Goal: Information Seeking & Learning: Find specific fact

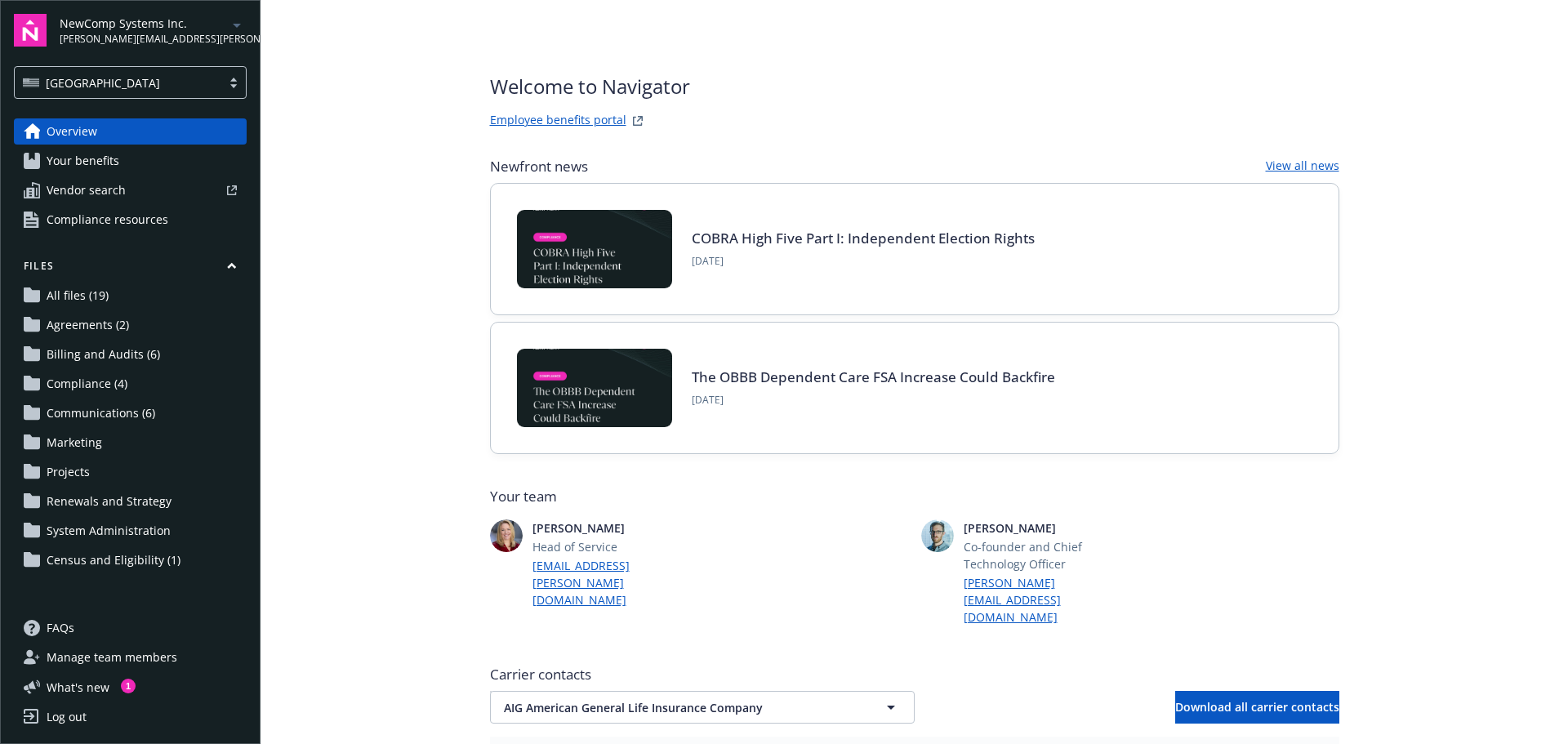
scroll to position [618, 0]
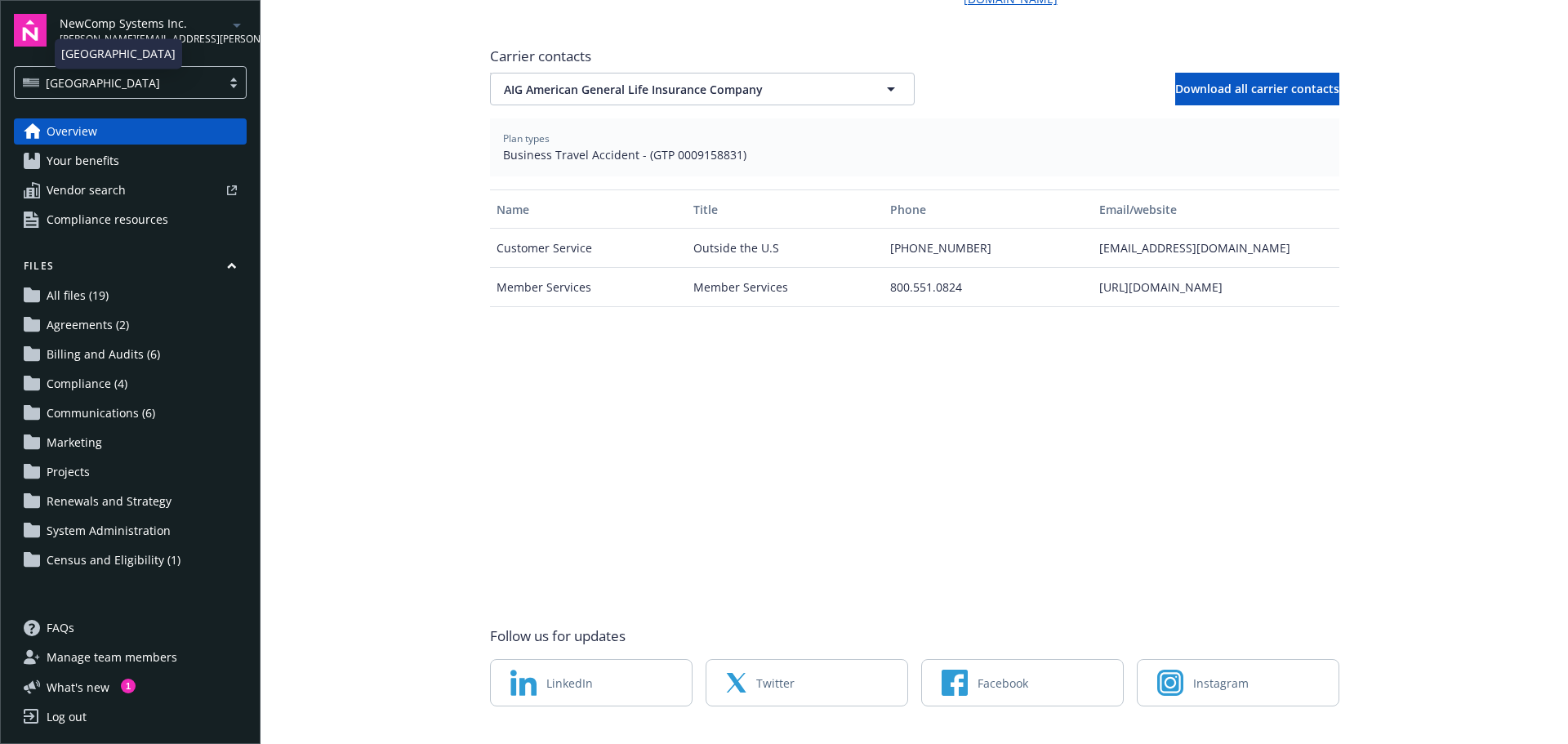
click at [81, 79] on div "[GEOGRAPHIC_DATA]" at bounding box center [118, 83] width 190 height 17
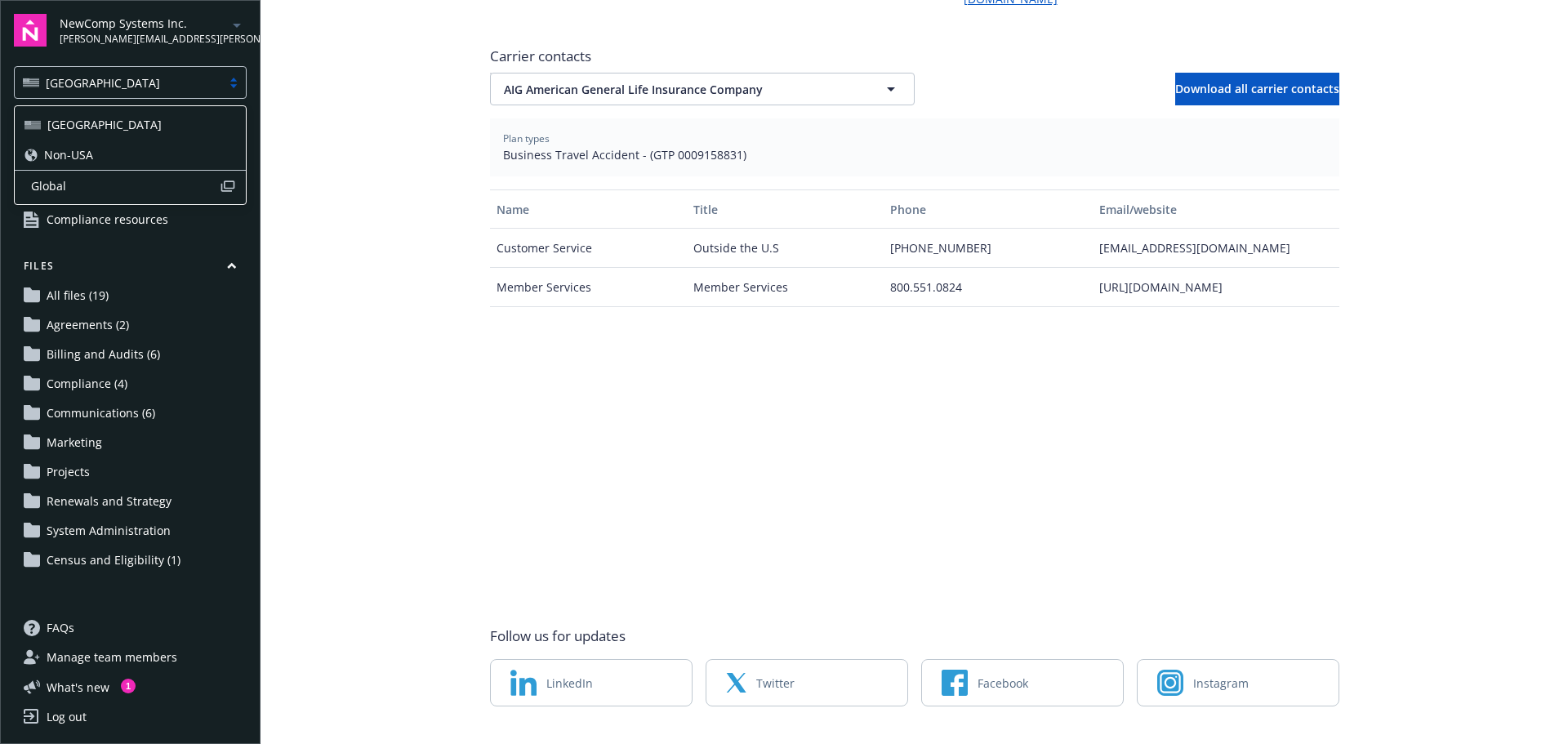
click at [70, 155] on span "Non-USA" at bounding box center [68, 155] width 49 height 17
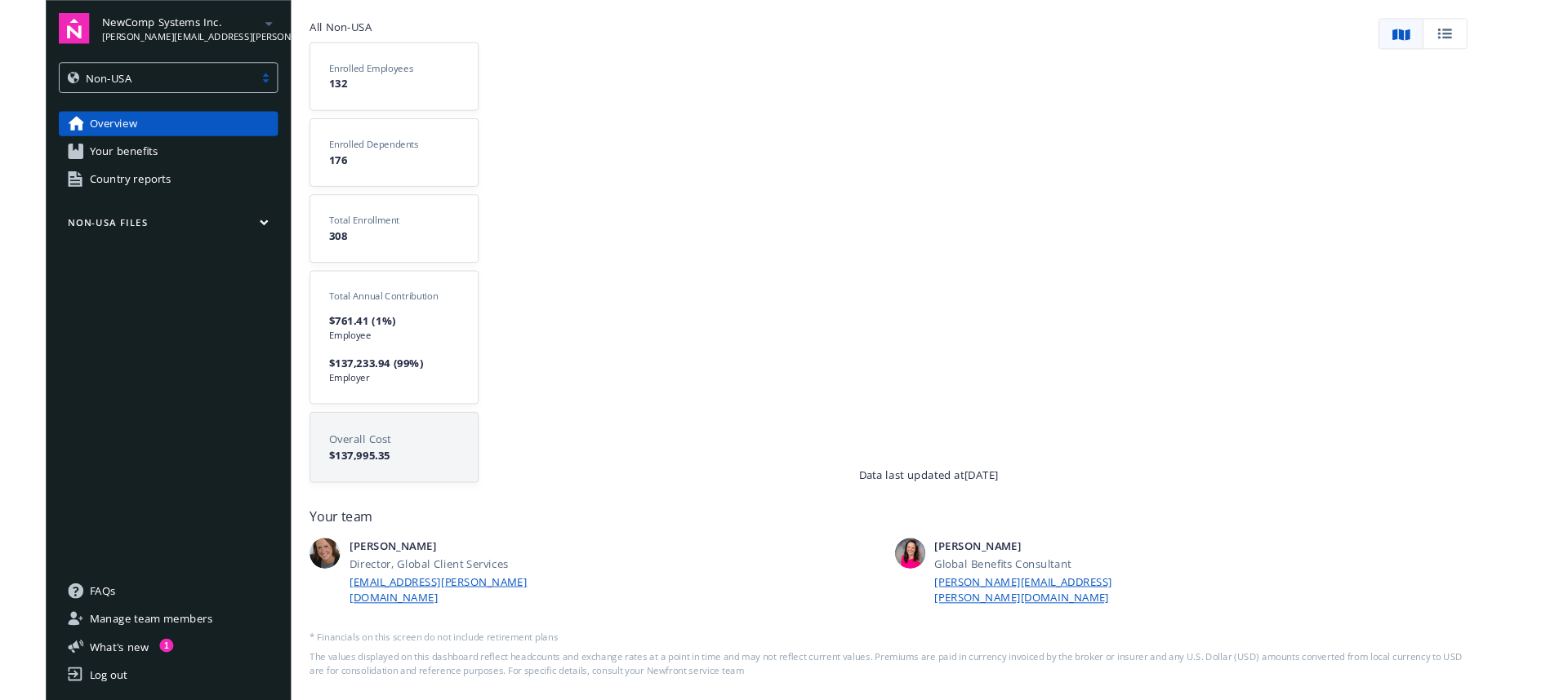
scroll to position [0, 0]
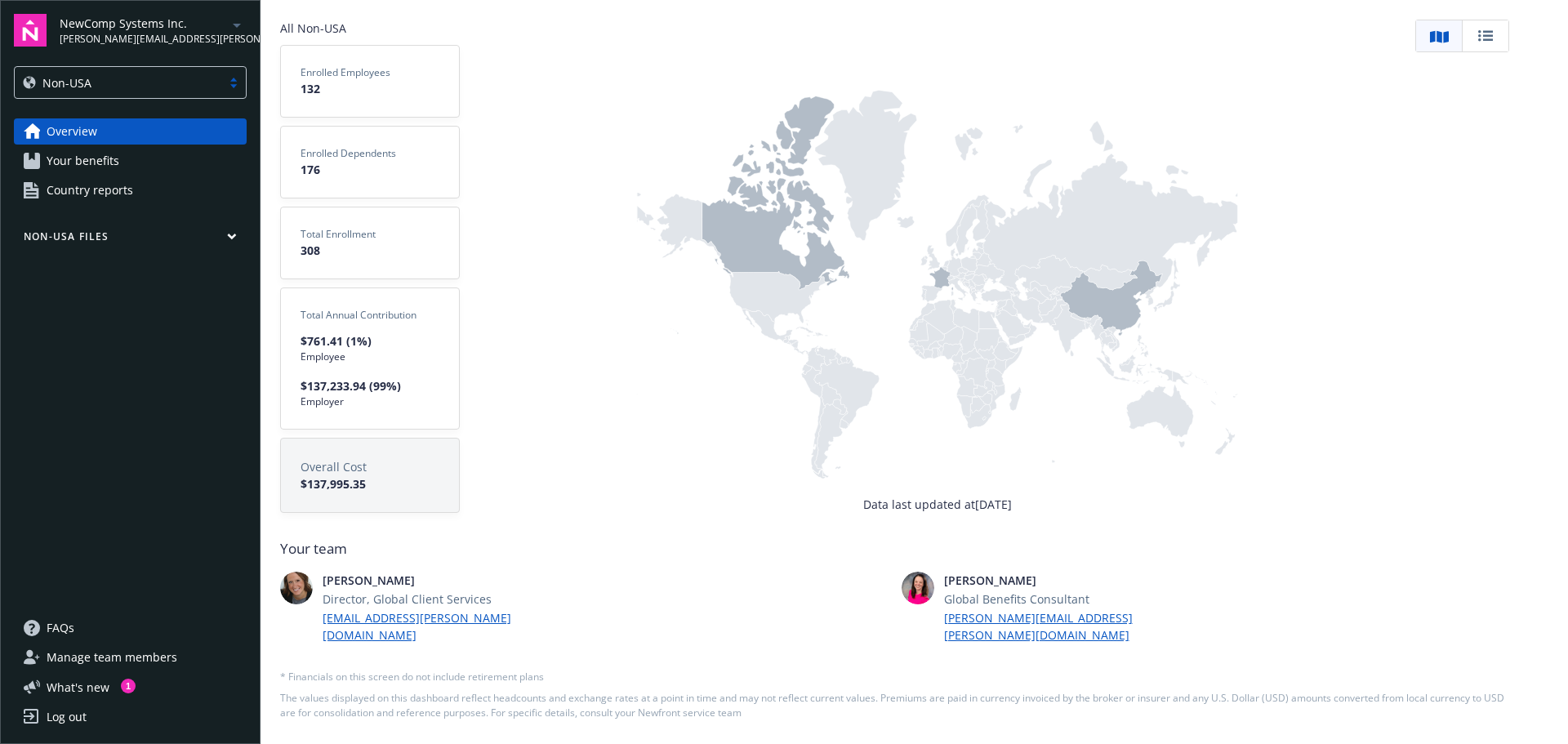
click at [70, 195] on span "Country reports" at bounding box center [89, 189] width 86 height 26
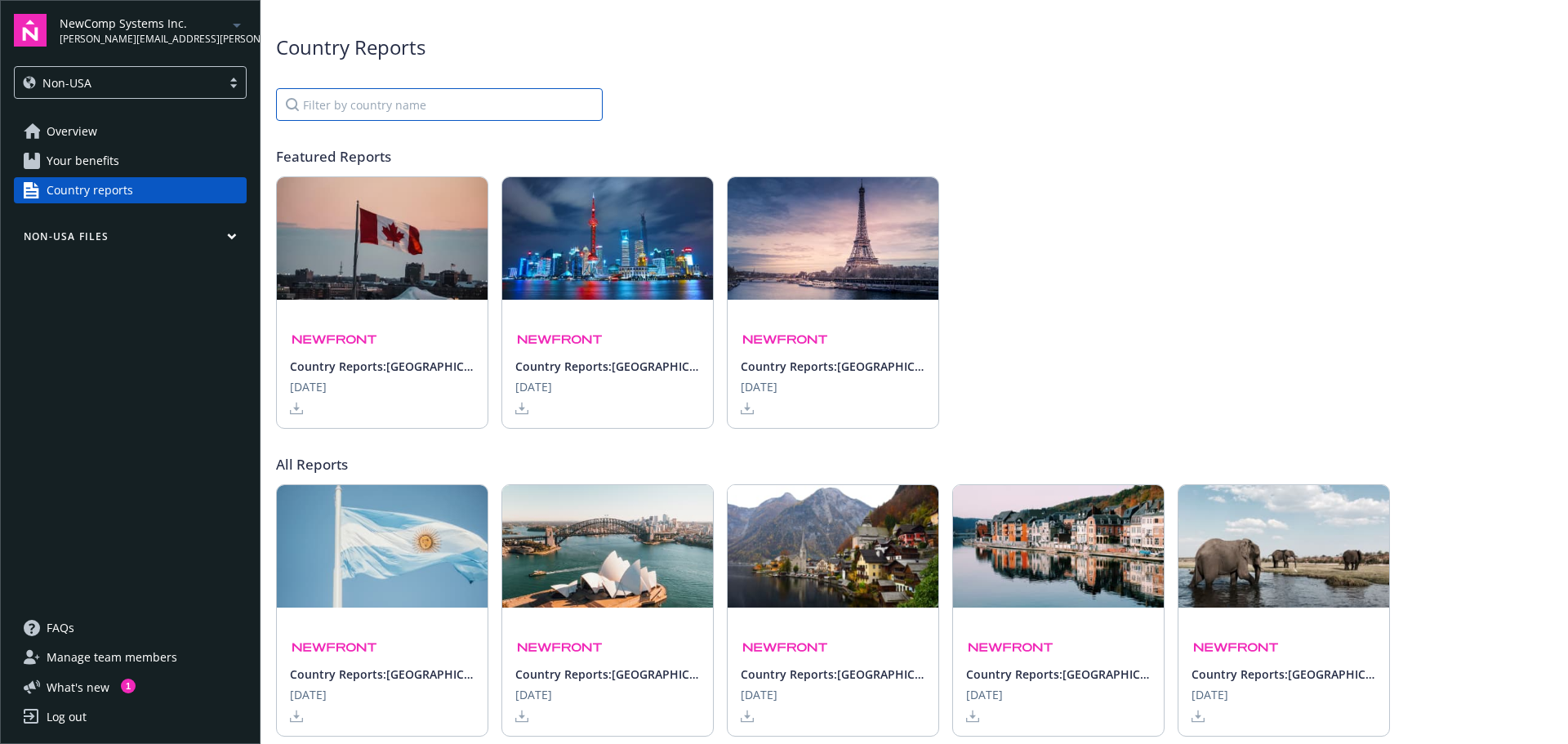
drag, startPoint x: 465, startPoint y: 101, endPoint x: 439, endPoint y: 104, distance: 26.2
click at [465, 101] on input "Filter by country name" at bounding box center [439, 105] width 327 height 33
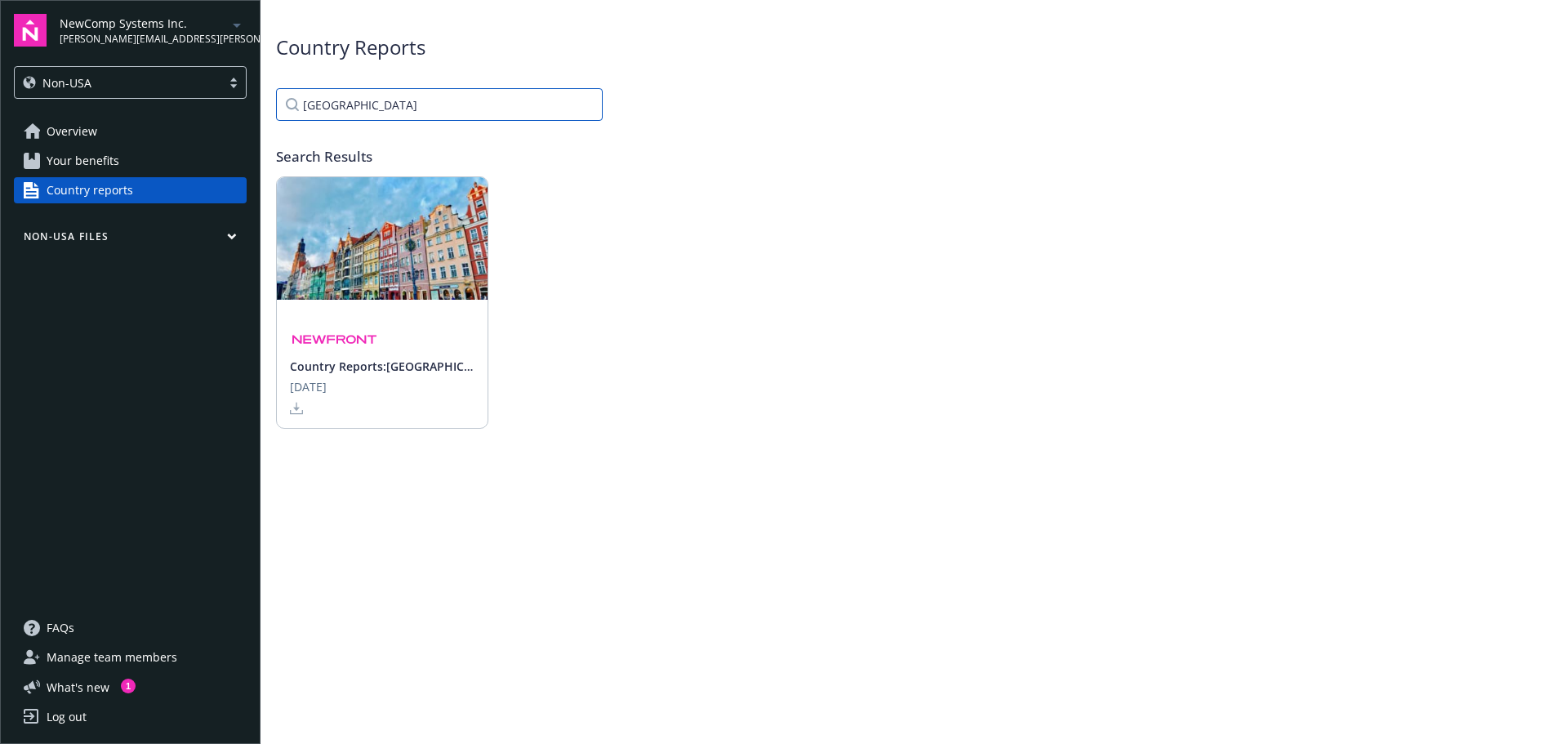
type input "[GEOGRAPHIC_DATA]"
click at [300, 411] on icon at bounding box center [297, 409] width 13 height 13
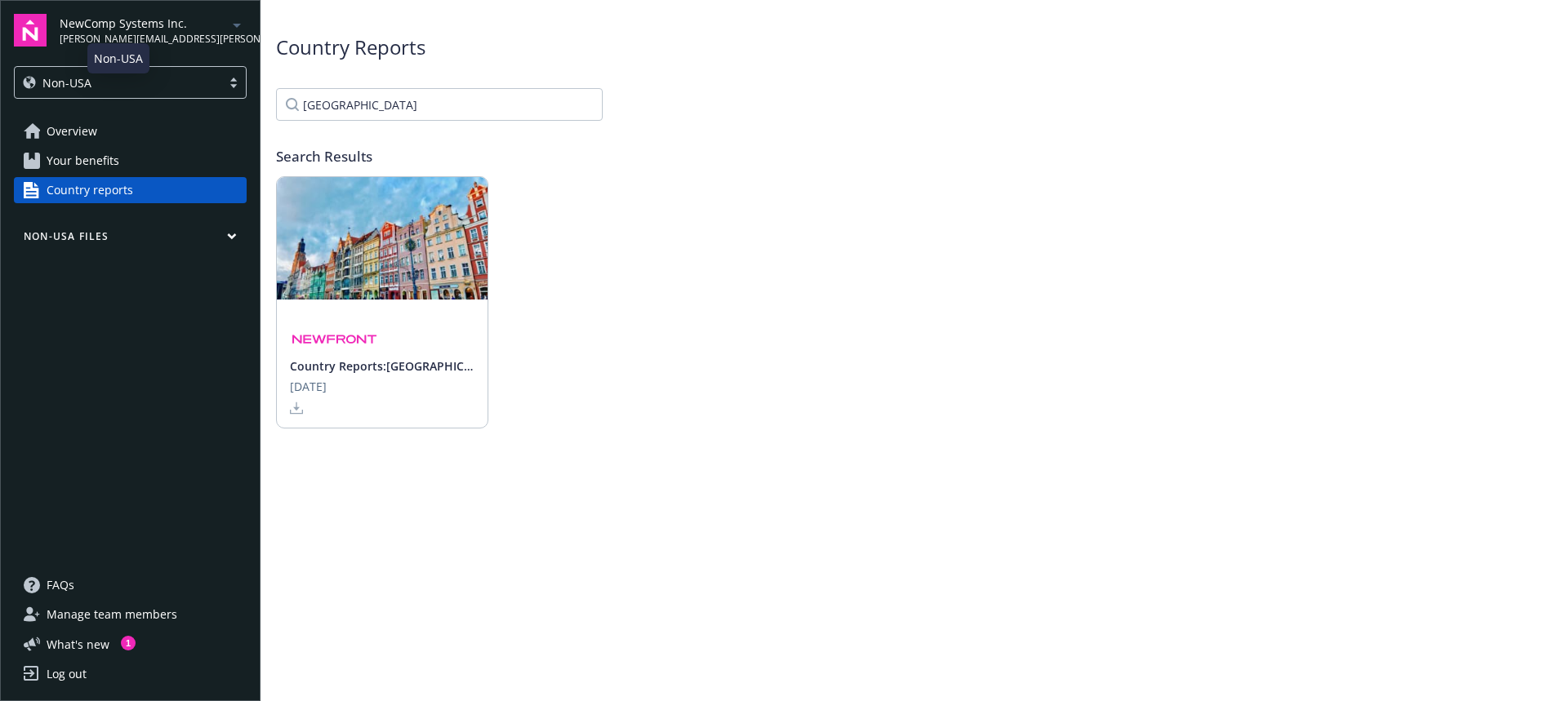
drag, startPoint x: 107, startPoint y: 86, endPoint x: 90, endPoint y: 94, distance: 18.8
click at [107, 86] on div "Non-USA" at bounding box center [118, 83] width 190 height 17
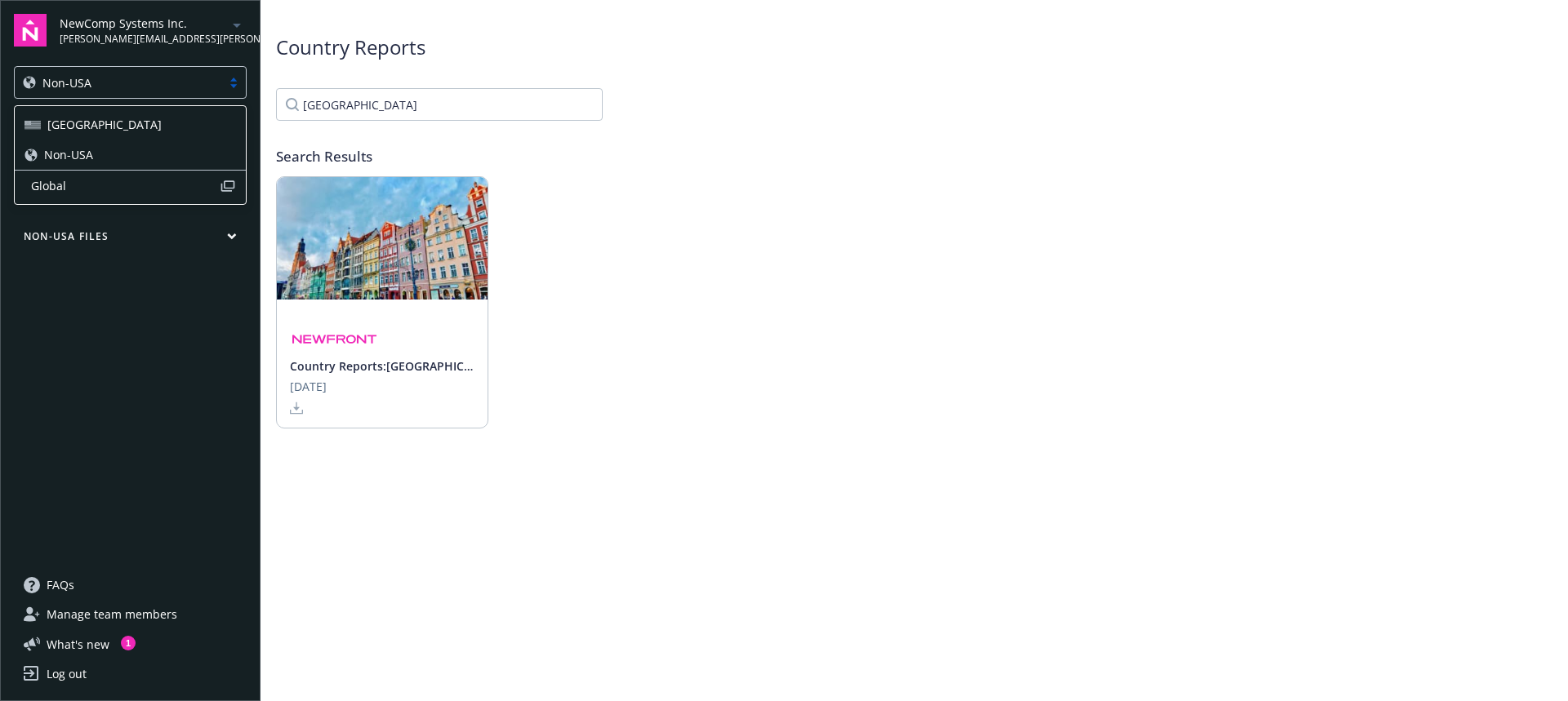
click at [67, 126] on span "[GEOGRAPHIC_DATA]" at bounding box center [104, 125] width 114 height 17
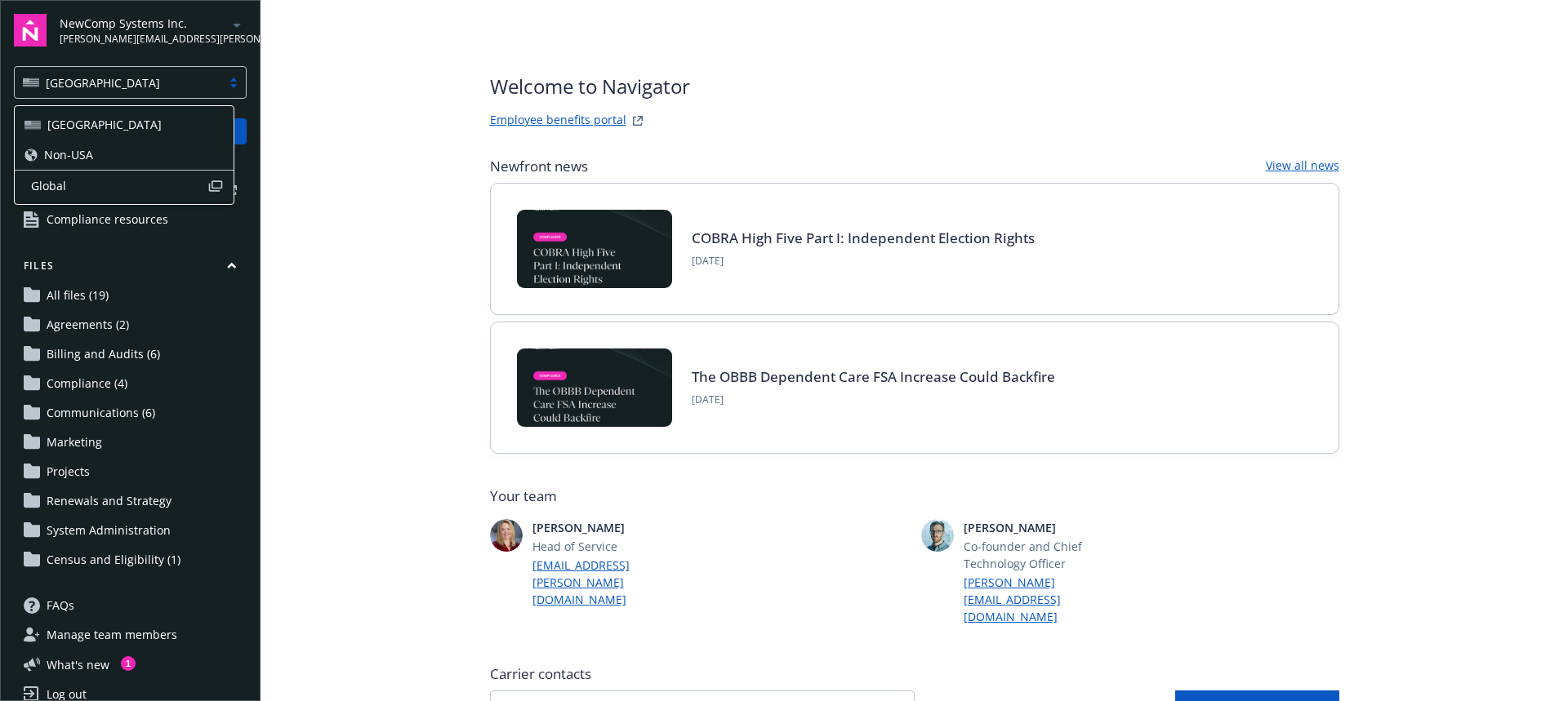
click at [75, 91] on div "[GEOGRAPHIC_DATA]" at bounding box center [117, 83] width 207 height 20
click at [61, 161] on span "Non-USA" at bounding box center [68, 155] width 49 height 17
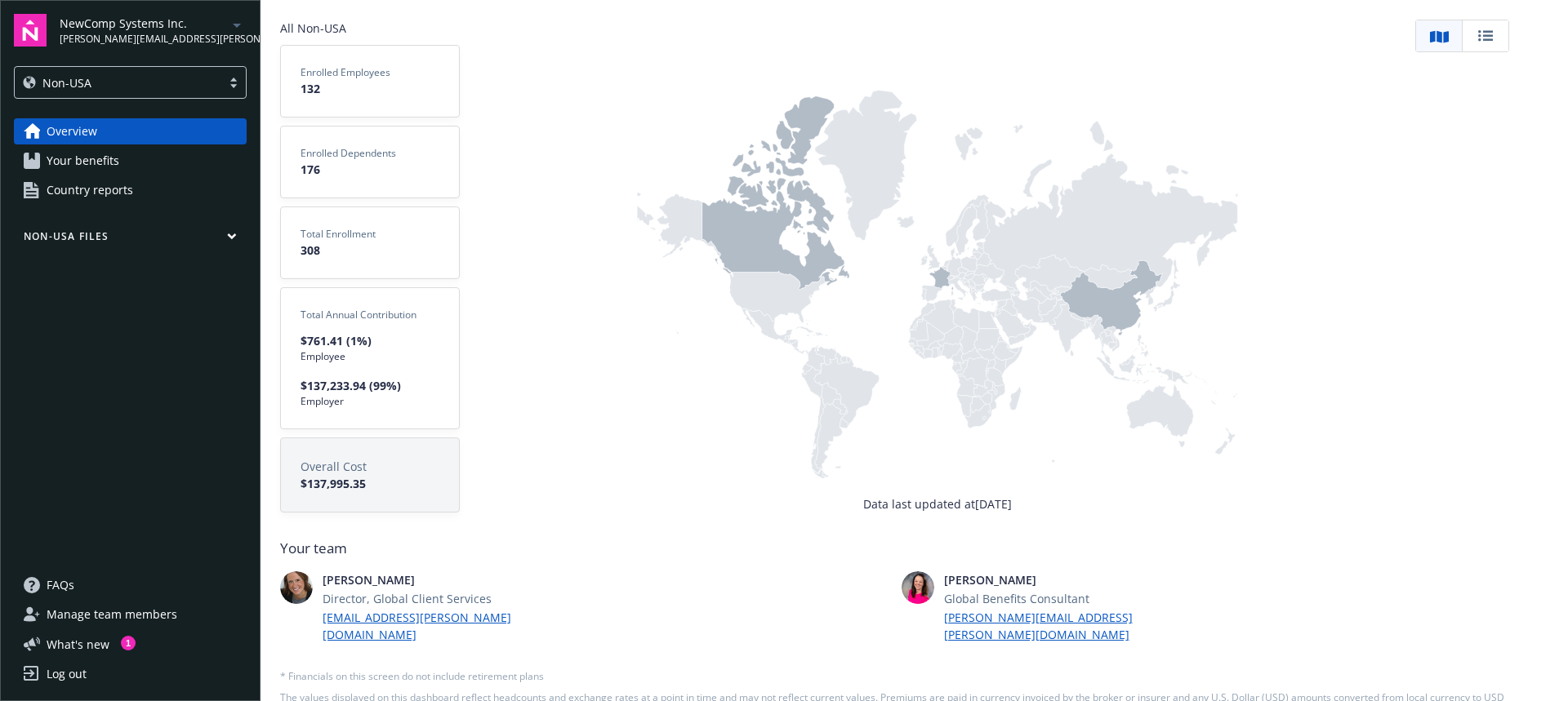
click at [86, 164] on span "Your benefits" at bounding box center [83, 160] width 73 height 26
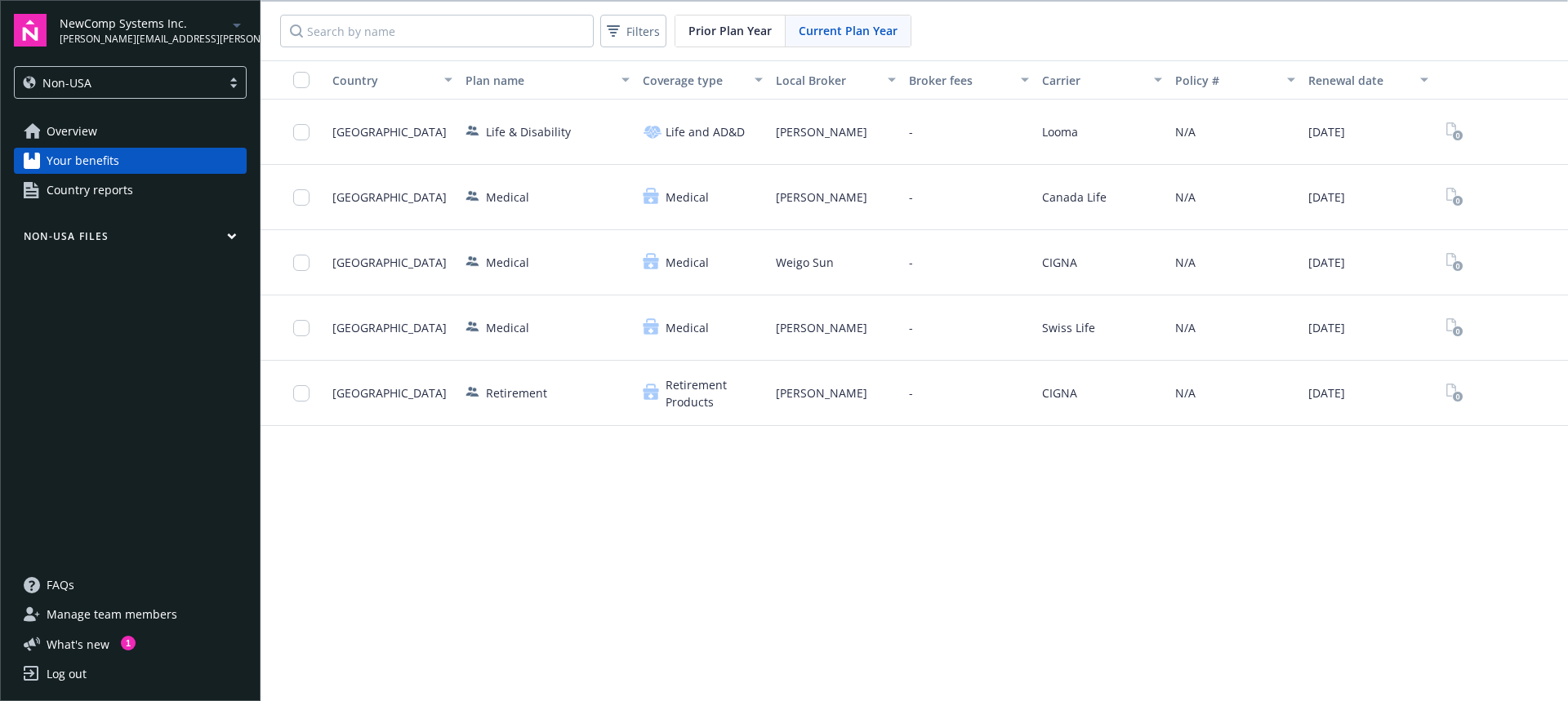
drag, startPoint x: 126, startPoint y: 195, endPoint x: 117, endPoint y: 187, distance: 12.0
click at [126, 194] on span "Country reports" at bounding box center [89, 189] width 86 height 26
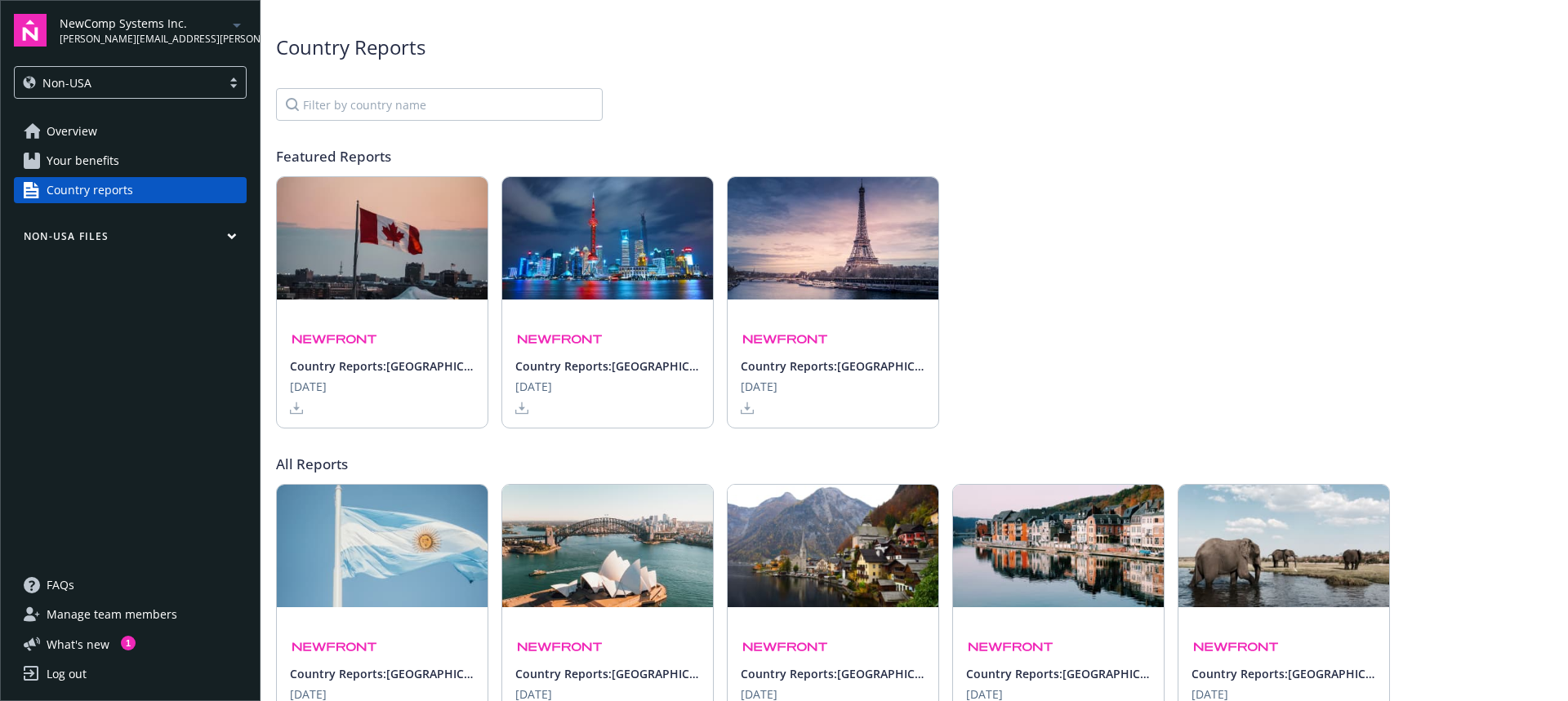
click at [98, 85] on div "Non-USA" at bounding box center [118, 83] width 190 height 17
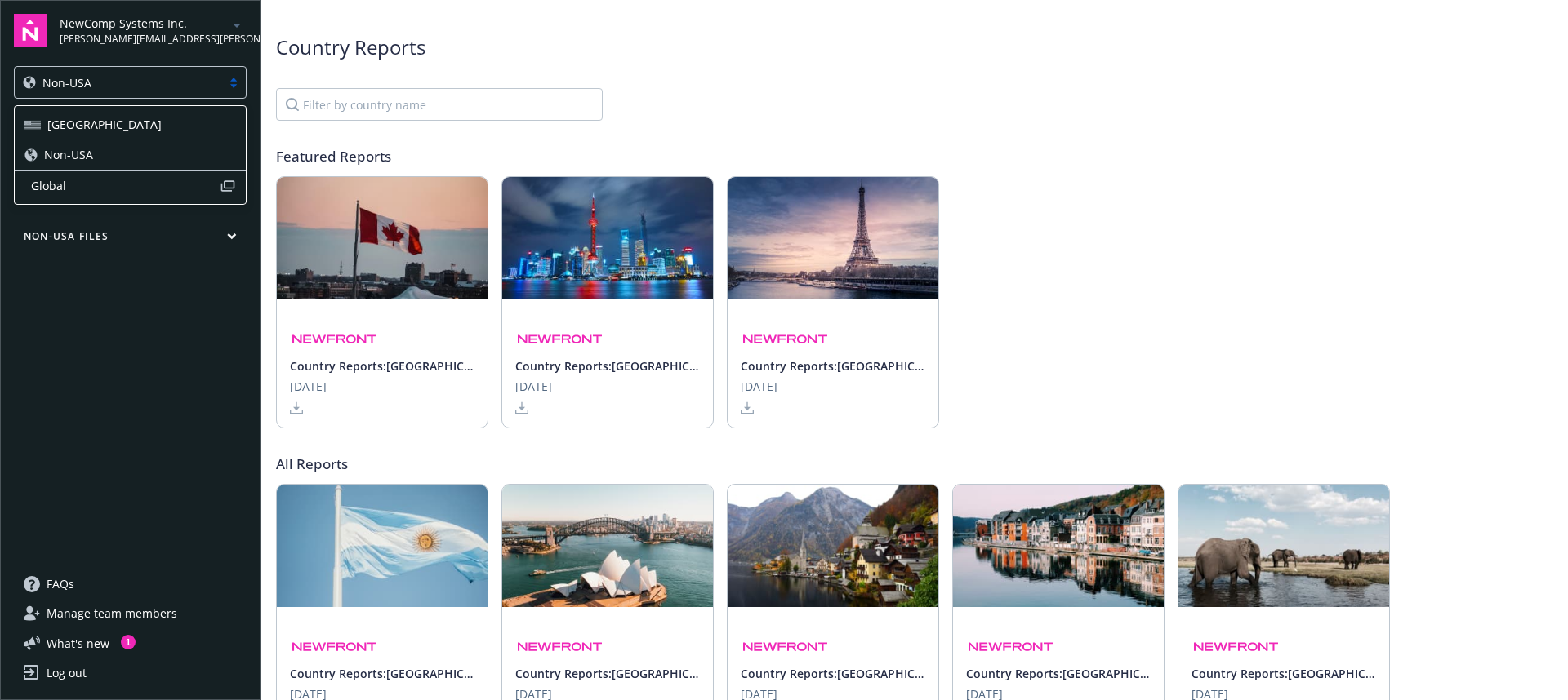
click at [65, 182] on span "Global" at bounding box center [125, 185] width 188 height 17
